Goal: Navigation & Orientation: Find specific page/section

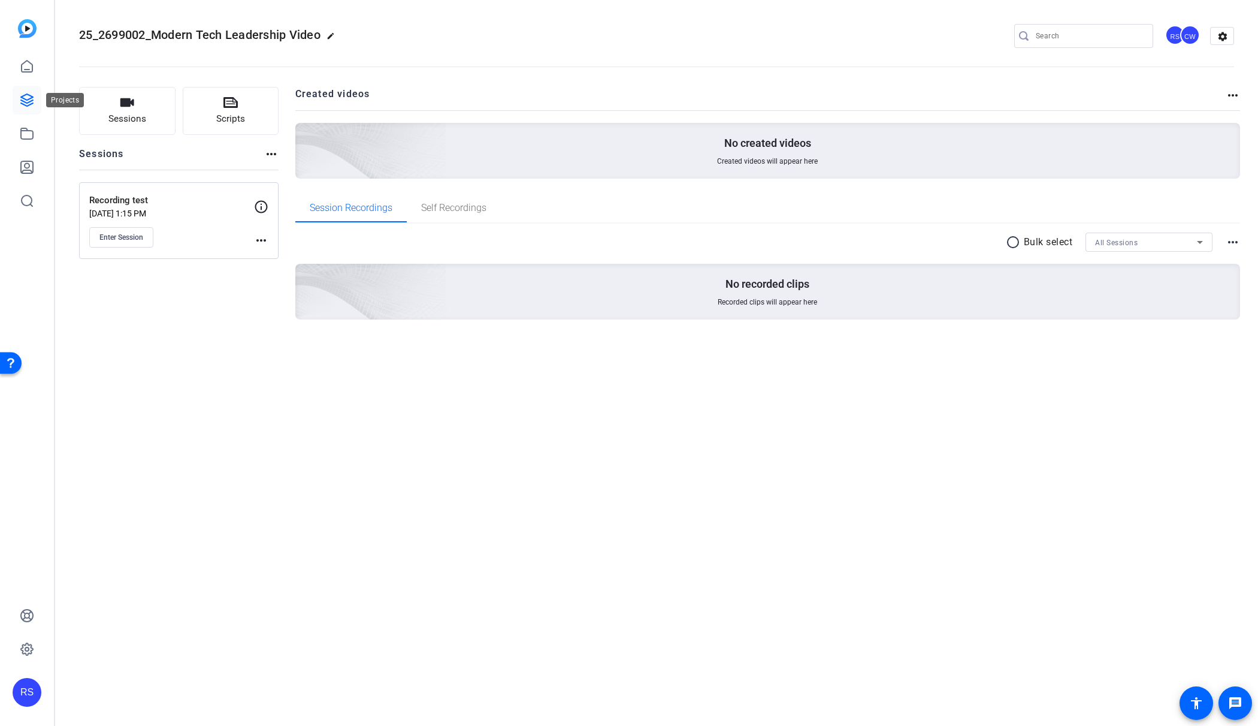
click at [23, 99] on icon at bounding box center [27, 100] width 12 height 12
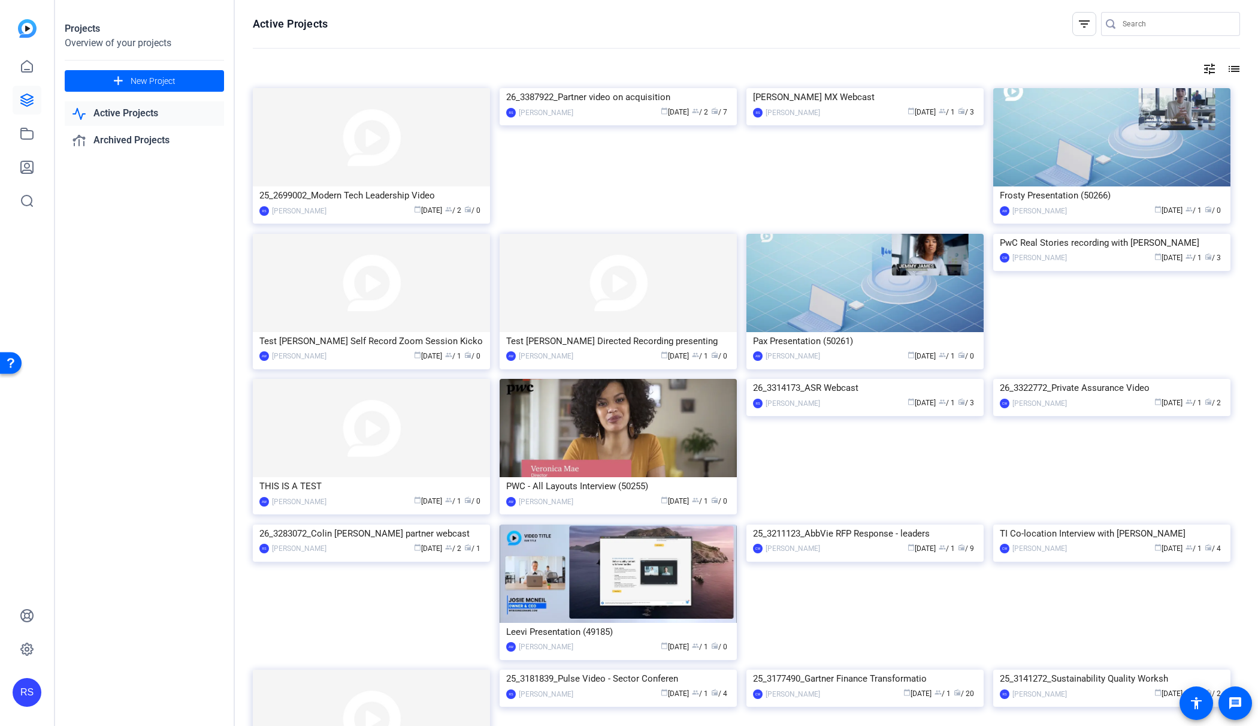
click at [120, 108] on link "Active Projects" at bounding box center [144, 113] width 159 height 25
click at [120, 110] on link "Active Projects" at bounding box center [144, 113] width 159 height 25
click at [1155, 35] on div at bounding box center [1177, 24] width 108 height 24
click at [1130, 22] on input "Search" at bounding box center [1177, 24] width 108 height 14
type input "awm"
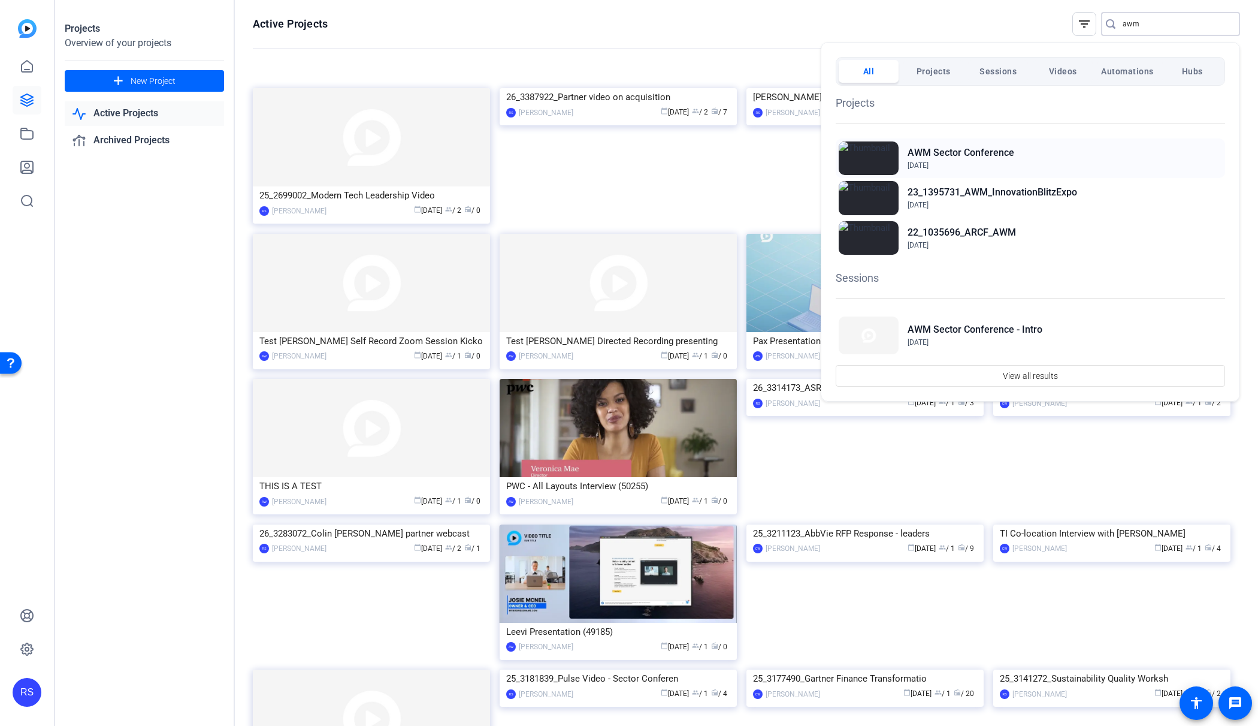
click at [981, 154] on h2 "AWM Sector Conference" at bounding box center [961, 153] width 107 height 14
